Goal: Navigation & Orientation: Find specific page/section

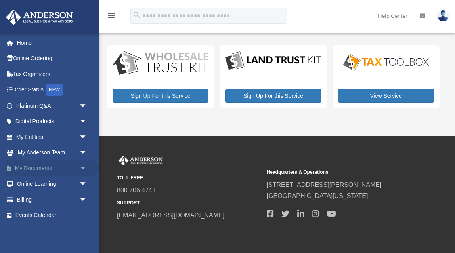
click at [48, 167] on link "My Documents arrow_drop_down" at bounding box center [52, 168] width 93 height 16
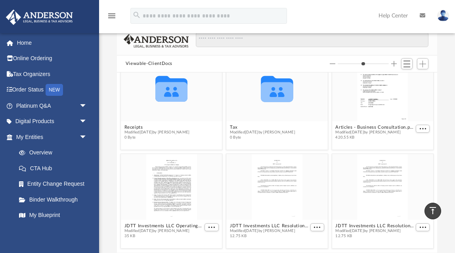
scroll to position [48, 0]
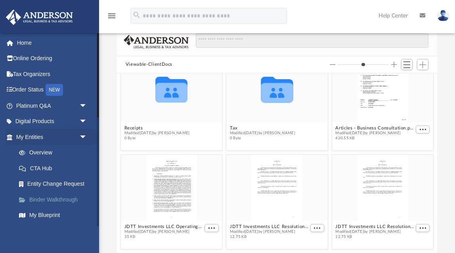
click at [43, 200] on link "Binder Walkthrough" at bounding box center [55, 200] width 88 height 16
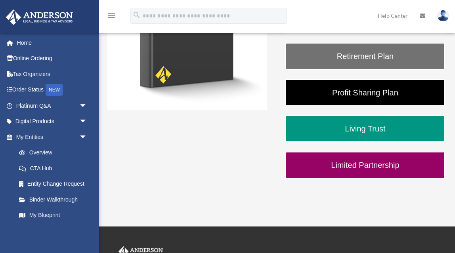
scroll to position [187, 0]
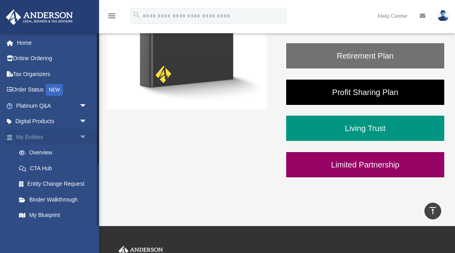
click at [34, 137] on link "My Entities arrow_drop_down" at bounding box center [52, 137] width 93 height 16
click at [46, 169] on link "CTA Hub" at bounding box center [55, 168] width 88 height 16
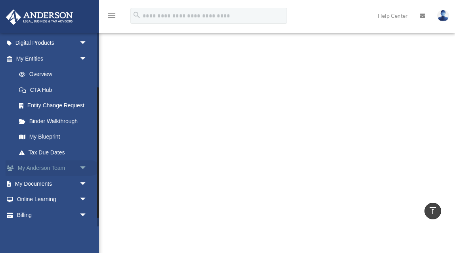
scroll to position [72, 0]
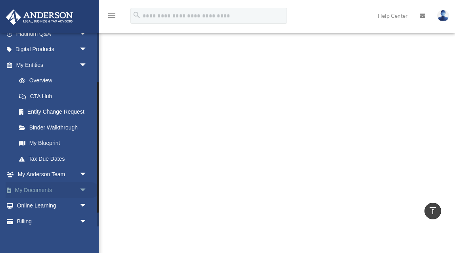
click at [55, 192] on link "My Documents arrow_drop_down" at bounding box center [52, 190] width 93 height 16
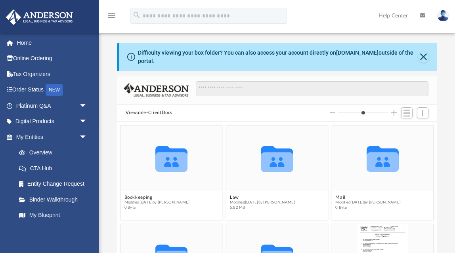
scroll to position [180, 320]
click at [424, 54] on button "Close" at bounding box center [423, 56] width 11 height 11
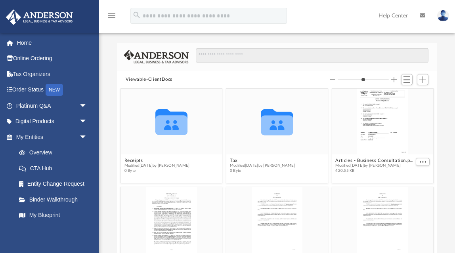
scroll to position [103, 0]
click at [386, 129] on div "grid" at bounding box center [381, 121] width 101 height 66
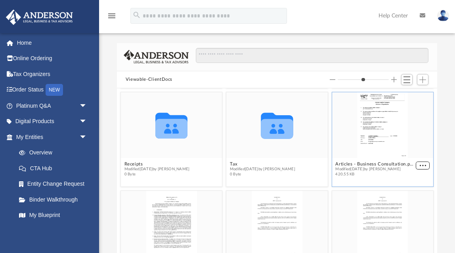
click at [422, 160] on figcaption "Articles - Business Consultation.pdf Modified Wed Sep 3 2025 by Jason Dreben 42…" at bounding box center [381, 169] width 101 height 21
click at [420, 165] on span "More options" at bounding box center [422, 166] width 6 height 4
click at [411, 180] on li "Preview" at bounding box center [412, 180] width 23 height 8
type input "*"
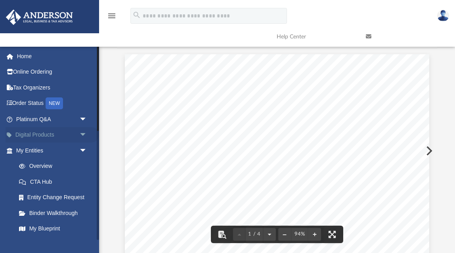
click at [38, 136] on link "Digital Products arrow_drop_down" at bounding box center [52, 135] width 93 height 16
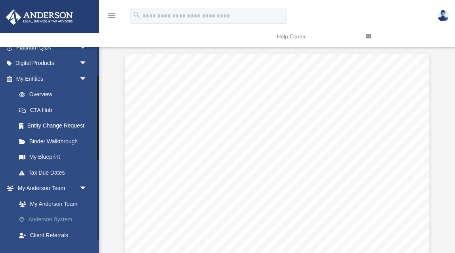
scroll to position [79, 0]
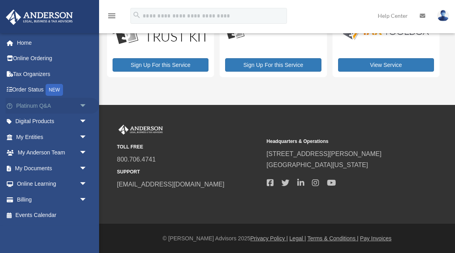
scroll to position [30, 0]
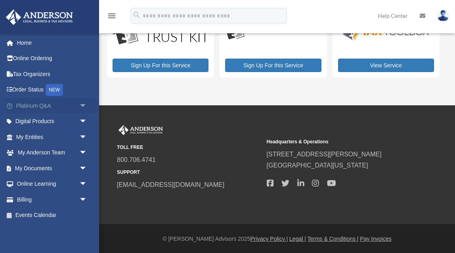
click at [33, 105] on link "Platinum Q&A arrow_drop_down" at bounding box center [52, 106] width 93 height 16
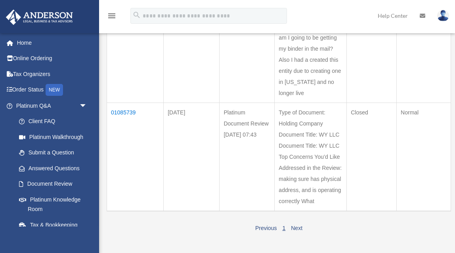
scroll to position [148, 0]
click at [296, 225] on link "Next" at bounding box center [296, 227] width 11 height 6
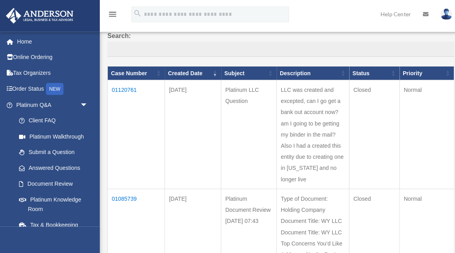
scroll to position [61, 0]
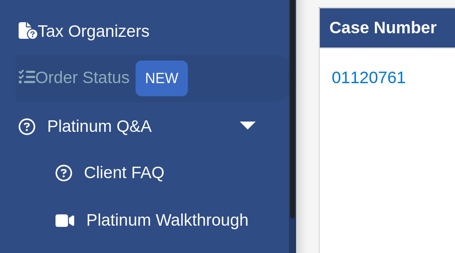
click at [27, 90] on link "Order Status NEW" at bounding box center [52, 90] width 93 height 16
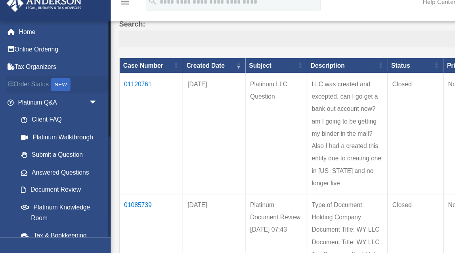
scroll to position [67, 0]
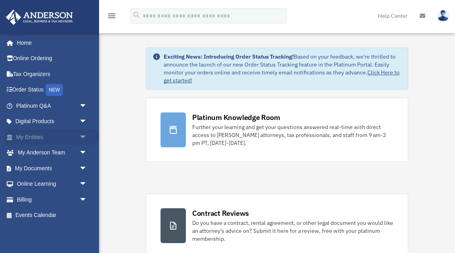
click at [24, 137] on link "My Entities arrow_drop_down" at bounding box center [52, 137] width 93 height 16
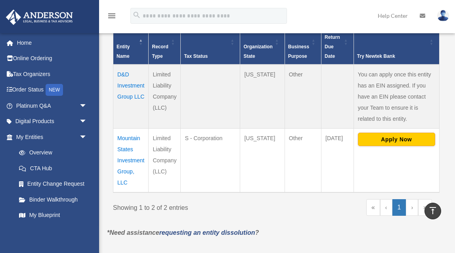
scroll to position [196, 0]
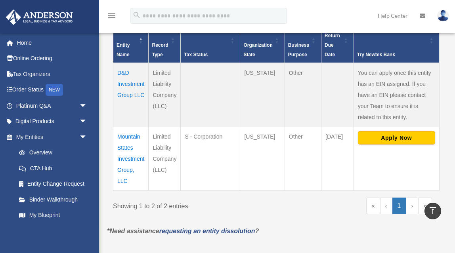
click at [125, 145] on td "Mountain States Investment Group, LLC" at bounding box center [130, 159] width 35 height 64
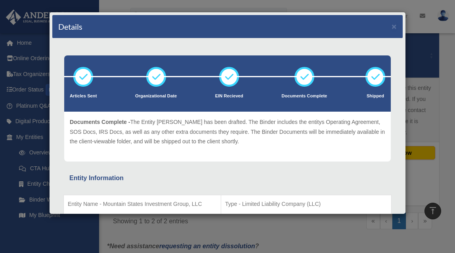
scroll to position [173, 0]
